Goal: Communication & Community: Connect with others

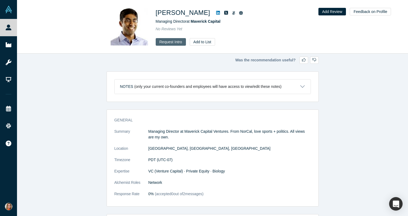
click at [171, 41] on button "Request Intro" at bounding box center [171, 42] width 30 height 8
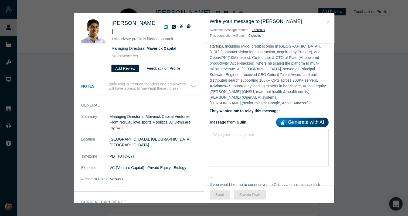
scroll to position [238, 0]
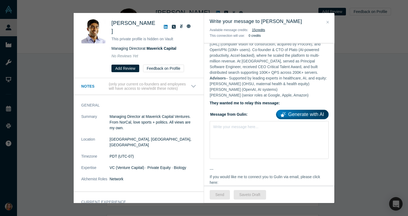
click at [259, 136] on div "Write your message here..." at bounding box center [269, 140] width 119 height 38
click at [312, 110] on link "Generate with AI" at bounding box center [302, 114] width 53 height 9
click at [230, 130] on div "Write your message here..." at bounding box center [269, 140] width 119 height 38
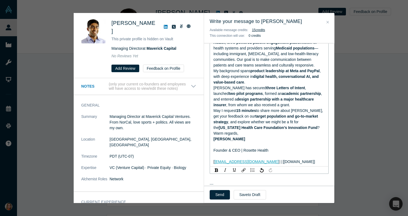
scroll to position [344, 0]
drag, startPoint x: 300, startPoint y: 156, endPoint x: 211, endPoint y: 143, distance: 89.3
click at [211, 143] on div "AI-Powered Patient Communication for Medicaid & LEP Communities Dear Ambar, My …" at bounding box center [269, 90] width 119 height 151
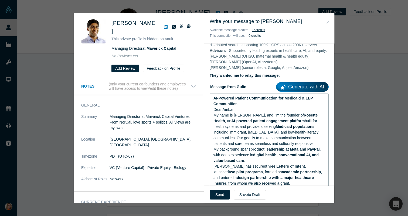
scroll to position [212, 0]
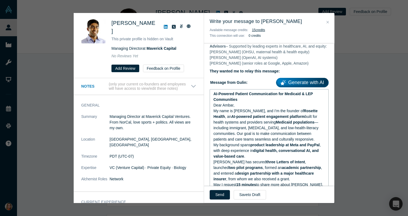
click at [269, 148] on span "digital health, conversational AI, and value-based care" at bounding box center [267, 153] width 106 height 10
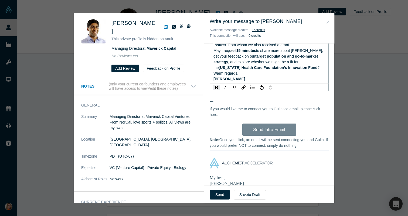
scroll to position [437, 0]
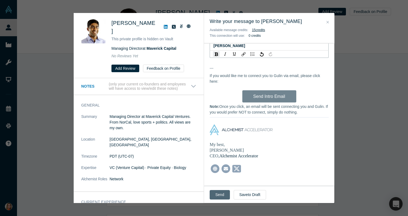
click at [219, 192] on button "Send" at bounding box center [220, 194] width 20 height 9
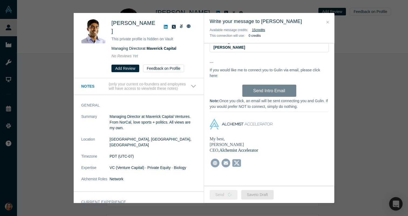
scroll to position [430, 0]
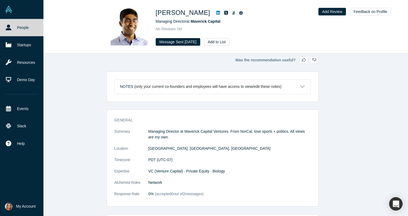
click at [12, 31] on link "People" at bounding box center [21, 27] width 43 height 17
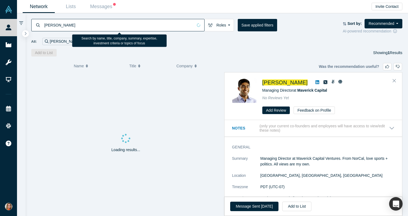
click at [75, 30] on input "[PERSON_NAME]" at bounding box center [118, 25] width 149 height 13
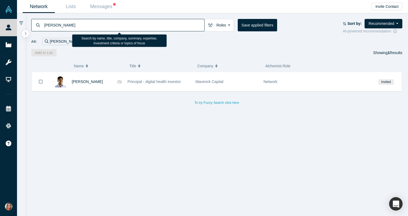
type input "[PERSON_NAME]"
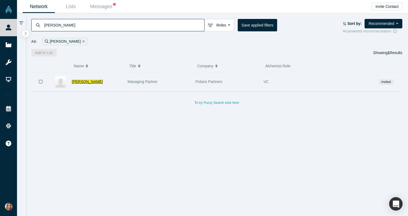
click at [87, 81] on span "[PERSON_NAME]" at bounding box center [87, 81] width 31 height 4
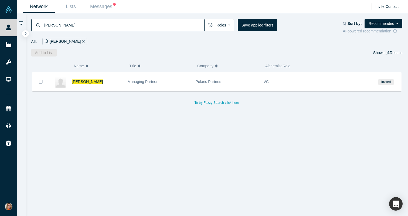
click at [105, 19] on input "[PERSON_NAME]" at bounding box center [124, 25] width 161 height 13
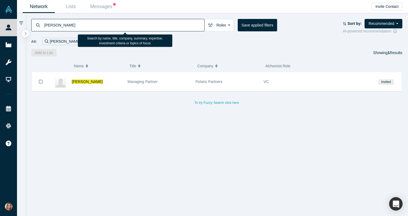
click at [101, 24] on input "[PERSON_NAME]" at bounding box center [124, 25] width 161 height 13
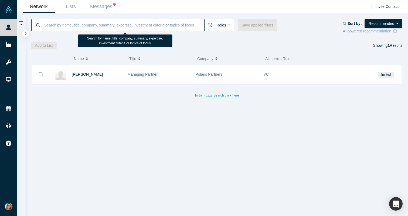
paste input "[PERSON_NAME]"
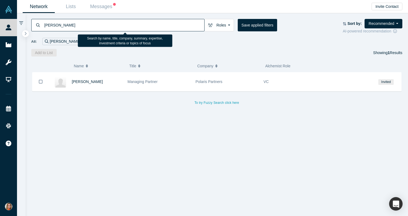
type input "[PERSON_NAME]"
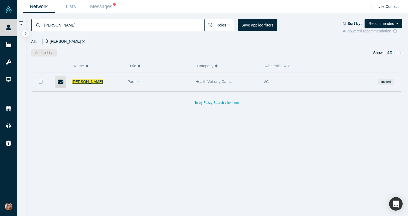
click at [90, 80] on span "[PERSON_NAME]" at bounding box center [87, 81] width 31 height 4
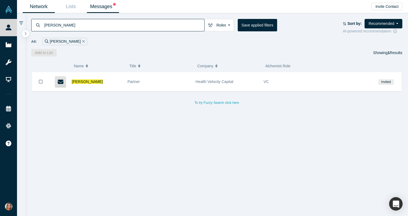
click at [101, 9] on link "Messages" at bounding box center [103, 6] width 32 height 13
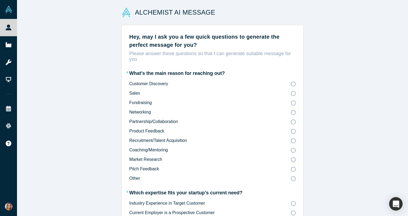
click at [294, 170] on icon at bounding box center [293, 169] width 5 height 5
click at [0, 0] on input "Pitch Feedback" at bounding box center [0, 0] width 0 height 0
click at [293, 160] on icon at bounding box center [293, 159] width 5 height 5
click at [0, 0] on input "Market Research" at bounding box center [0, 0] width 0 height 0
click at [293, 149] on icon at bounding box center [293, 150] width 5 height 5
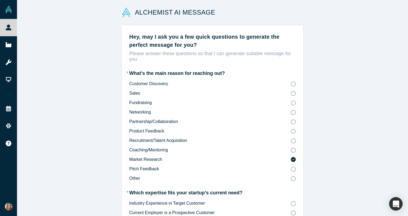
click at [0, 0] on input "Coaching/Mentoring" at bounding box center [0, 0] width 0 height 0
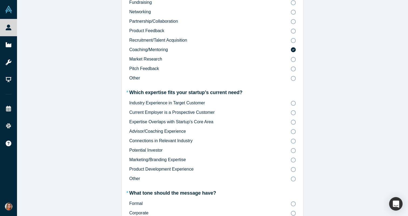
scroll to position [101, 0]
click at [295, 122] on icon at bounding box center [293, 121] width 5 height 5
click at [0, 0] on input "Expertise Overlaps with Startup's Core Area" at bounding box center [0, 0] width 0 height 0
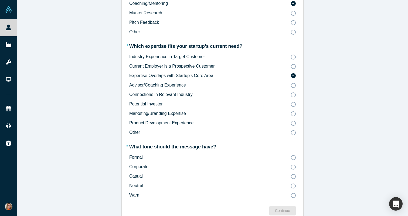
scroll to position [157, 0]
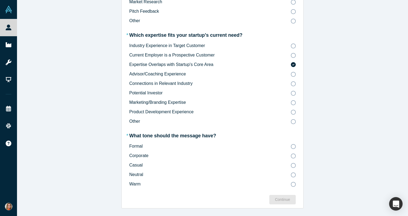
click at [294, 147] on icon at bounding box center [293, 146] width 5 height 5
click at [0, 0] on input "Formal" at bounding box center [0, 0] width 0 height 0
click at [287, 198] on div "Continue" at bounding box center [282, 200] width 15 height 6
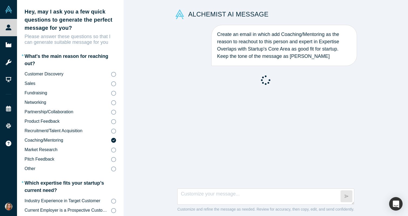
scroll to position [116, 0]
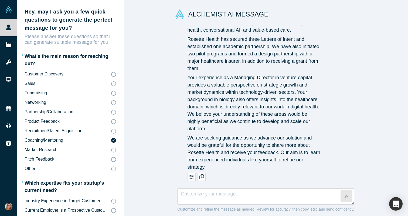
click at [246, 157] on p "We are seeking guidance as we advance our solution and would be grateful for th…" at bounding box center [254, 152] width 133 height 36
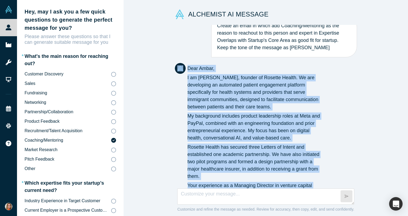
scroll to position [0, 0]
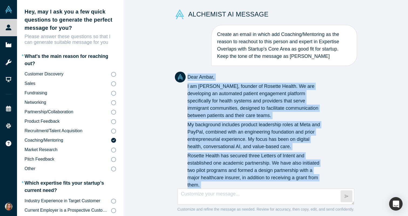
drag, startPoint x: 211, startPoint y: 169, endPoint x: 187, endPoint y: 77, distance: 94.7
click at [188, 77] on div "Dear Ambar, I am Gulin Yilmaz, founder of Rosette Health. We are developing an …" at bounding box center [254, 180] width 133 height 214
copy div "Dear Ambar, I am Gulin Yilmaz, founder of Rosette Health. We are developing an …"
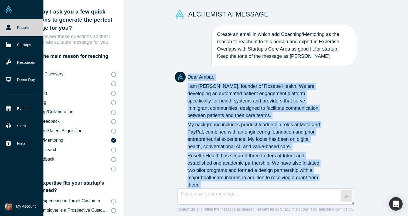
click at [9, 28] on icon at bounding box center [9, 28] width 6 height 6
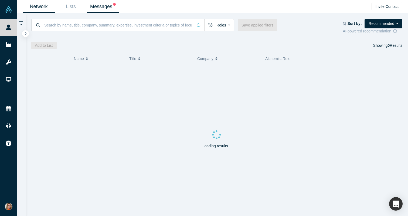
click at [100, 10] on link "Messages" at bounding box center [103, 6] width 32 height 13
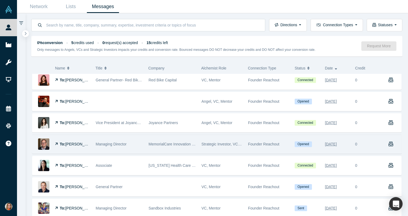
scroll to position [89, 0]
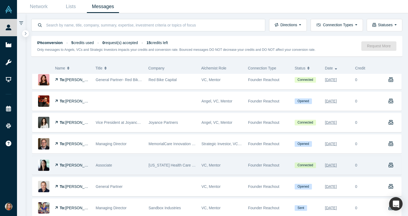
click at [74, 163] on span "[PERSON_NAME]" at bounding box center [80, 165] width 31 height 4
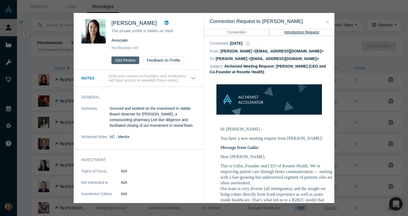
click at [128, 60] on button "Add Review" at bounding box center [126, 60] width 28 height 8
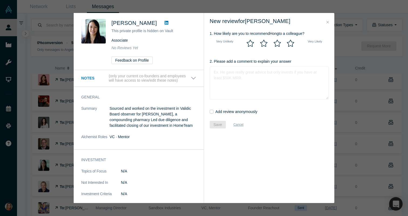
click at [290, 46] on icon at bounding box center [290, 43] width 7 height 7
click at [0, 0] on input "radio" at bounding box center [0, 0] width 0 height 0
click at [232, 94] on textarea "2. Please add a comment to explain your answer" at bounding box center [269, 82] width 119 height 33
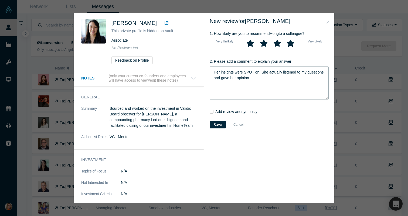
type textarea "Her insights were SPOT on. She actually listened to my questions and gave her o…"
click at [211, 111] on input "Add review anonymously" at bounding box center [212, 112] width 4 height 4
checkbox input "true"
click at [216, 127] on button "Save" at bounding box center [218, 125] width 16 height 8
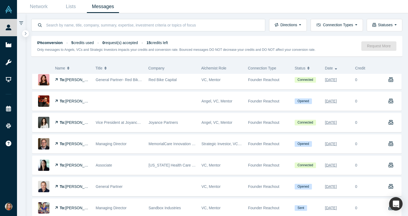
checkbox input "false"
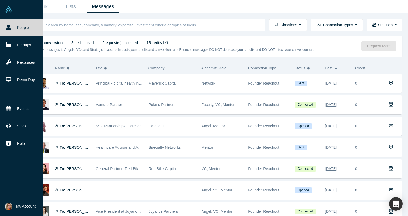
click at [11, 29] on link "People" at bounding box center [21, 27] width 43 height 17
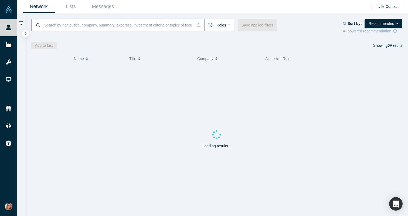
click at [78, 25] on input at bounding box center [118, 25] width 149 height 13
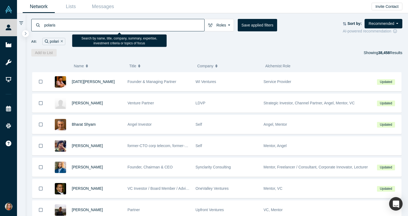
type input "polaris"
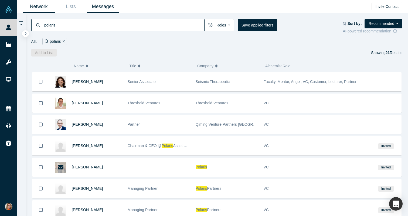
click at [103, 7] on link "Messages" at bounding box center [103, 6] width 32 height 13
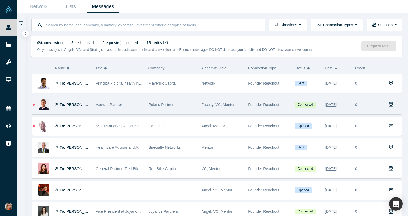
click at [79, 106] on span "[PERSON_NAME]" at bounding box center [80, 104] width 31 height 4
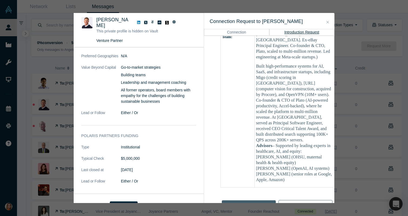
scroll to position [602, 0]
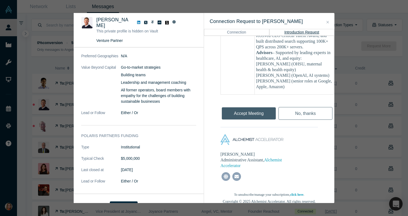
click at [326, 22] on button "Close" at bounding box center [328, 22] width 6 height 6
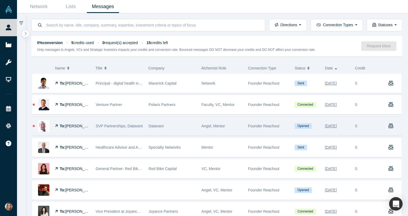
click at [76, 126] on span "[PERSON_NAME]" at bounding box center [80, 126] width 31 height 4
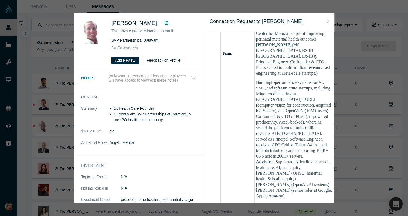
scroll to position [502, 0]
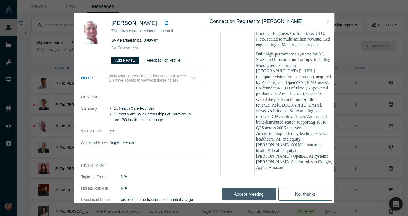
click at [328, 23] on icon "Close" at bounding box center [328, 22] width 2 height 4
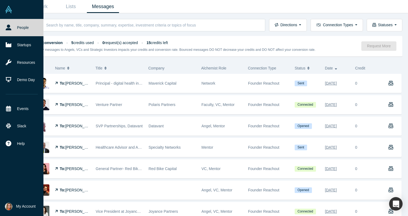
click at [13, 34] on link "People" at bounding box center [21, 27] width 43 height 17
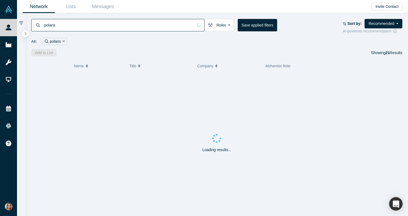
click at [49, 28] on input "polaris" at bounding box center [118, 25] width 149 height 13
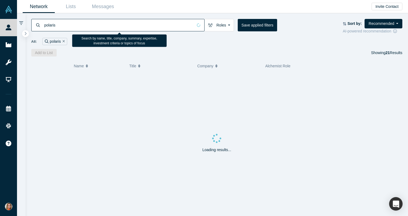
click at [49, 28] on input "polaris" at bounding box center [118, 25] width 149 height 13
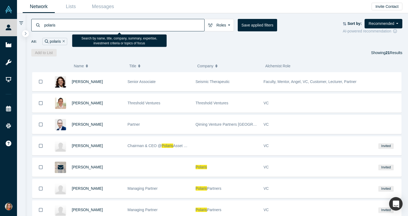
click at [49, 28] on input "polaris" at bounding box center [124, 25] width 161 height 13
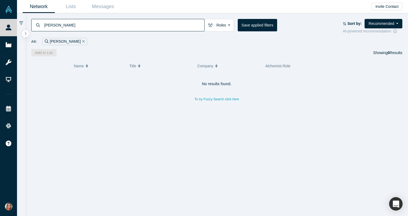
click at [102, 25] on input "Meera Mani" at bounding box center [124, 25] width 161 height 13
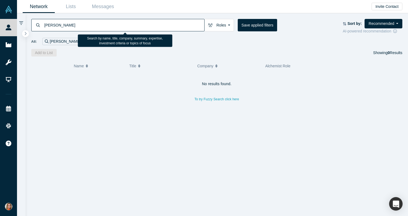
click at [102, 25] on input "Meera Mani" at bounding box center [124, 25] width 161 height 13
type input "[PERSON_NAME]"
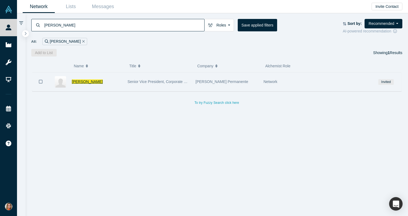
click at [87, 82] on span "[PERSON_NAME]" at bounding box center [87, 81] width 31 height 4
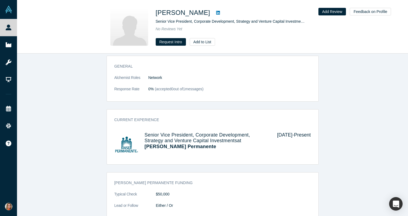
scroll to position [63, 0]
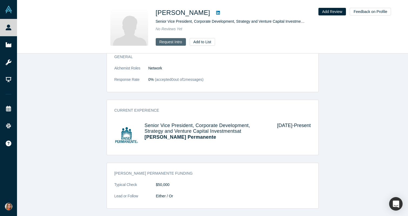
click at [176, 39] on button "Request Intro" at bounding box center [171, 42] width 30 height 8
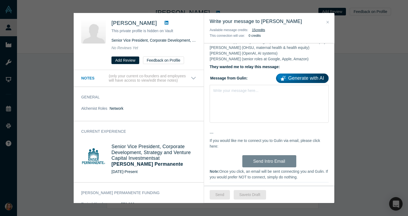
scroll to position [272, 0]
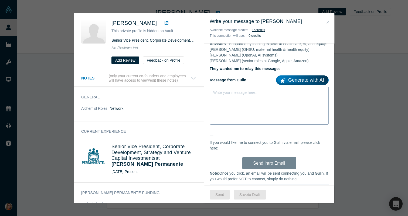
click at [238, 91] on div "Write your message here..." at bounding box center [269, 106] width 119 height 38
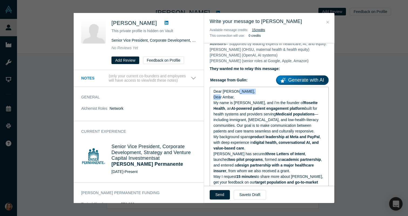
drag, startPoint x: 237, startPoint y: 91, endPoint x: 210, endPoint y: 92, distance: 27.0
click at [210, 92] on div "Dear Chris, Dear Ambar, My name is Gülin Yilmaz, and I’m the founder of Rosette…" at bounding box center [269, 160] width 119 height 146
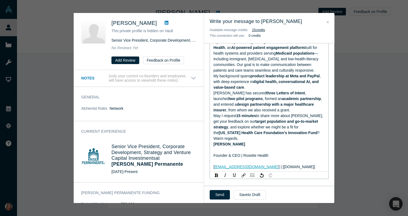
scroll to position [328, 0]
drag, startPoint x: 294, startPoint y: 167, endPoint x: 214, endPoint y: 152, distance: 82.0
click at [214, 152] on div "Dear Chris, My name is Gülin Yilmaz, and I’m the founder of Rosette Health , an…" at bounding box center [270, 101] width 112 height 136
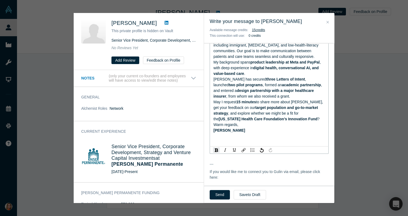
scroll to position [346, 0]
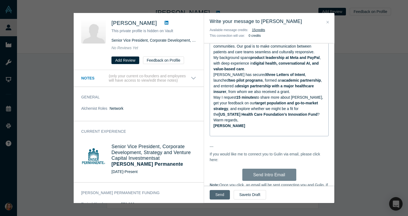
click at [217, 195] on button "Send" at bounding box center [220, 194] width 20 height 9
